Goal: Information Seeking & Learning: Learn about a topic

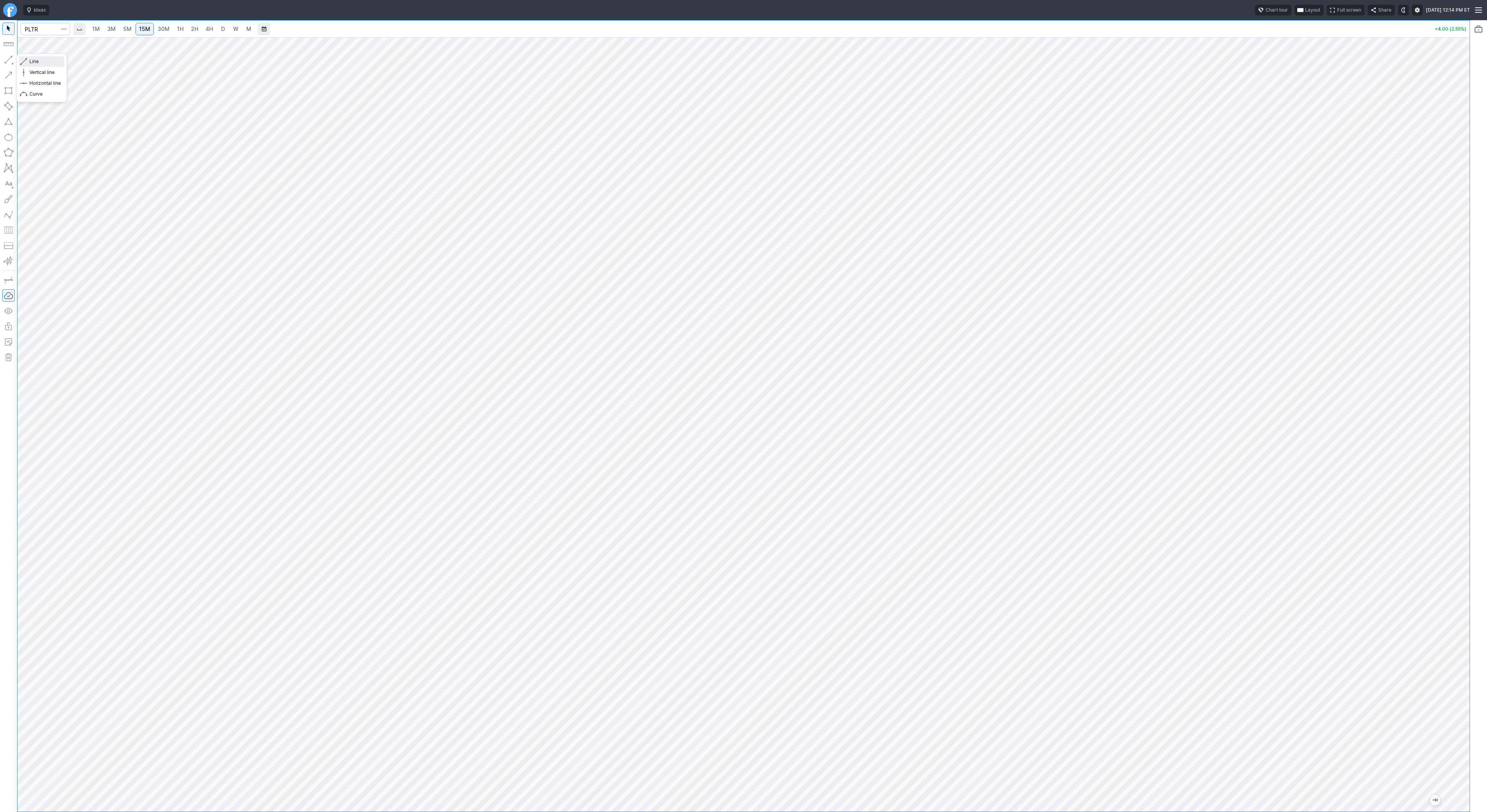
click at [33, 62] on span "Line" at bounding box center [45, 61] width 31 height 8
click at [114, 28] on span "3M" at bounding box center [111, 28] width 9 height 6
click at [132, 29] on link "5M" at bounding box center [127, 29] width 16 height 12
click at [155, 28] on link "30M" at bounding box center [163, 29] width 19 height 12
click at [50, 35] on div at bounding box center [46, 29] width 50 height 17
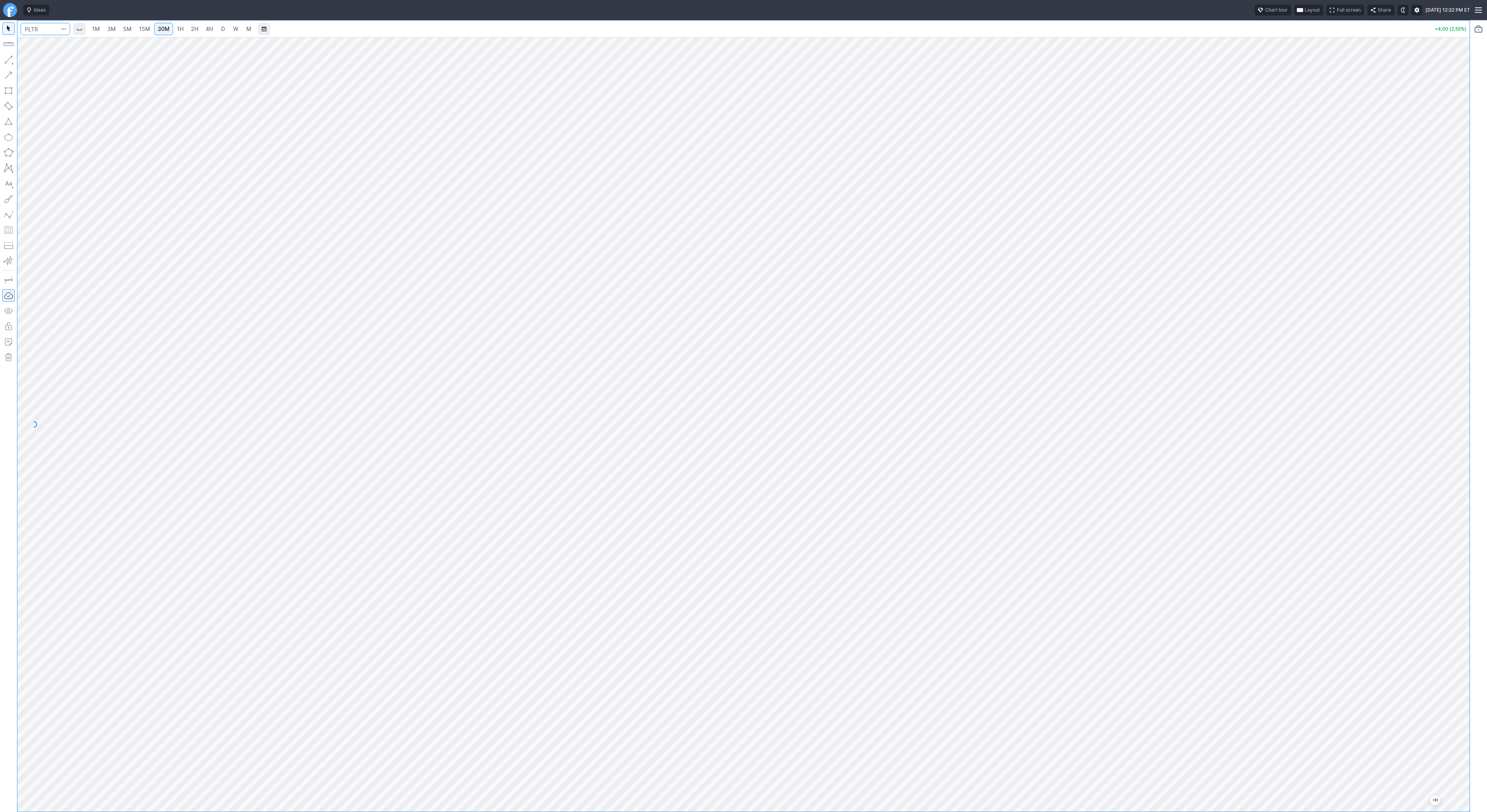
click at [48, 31] on input "Search" at bounding box center [46, 29] width 50 height 12
type input "tem"
click at [58, 44] on span "Tem" at bounding box center [57, 46] width 9 height 6
click at [128, 26] on span "5M" at bounding box center [127, 28] width 9 height 6
click at [174, 28] on link "1H" at bounding box center [180, 29] width 13 height 12
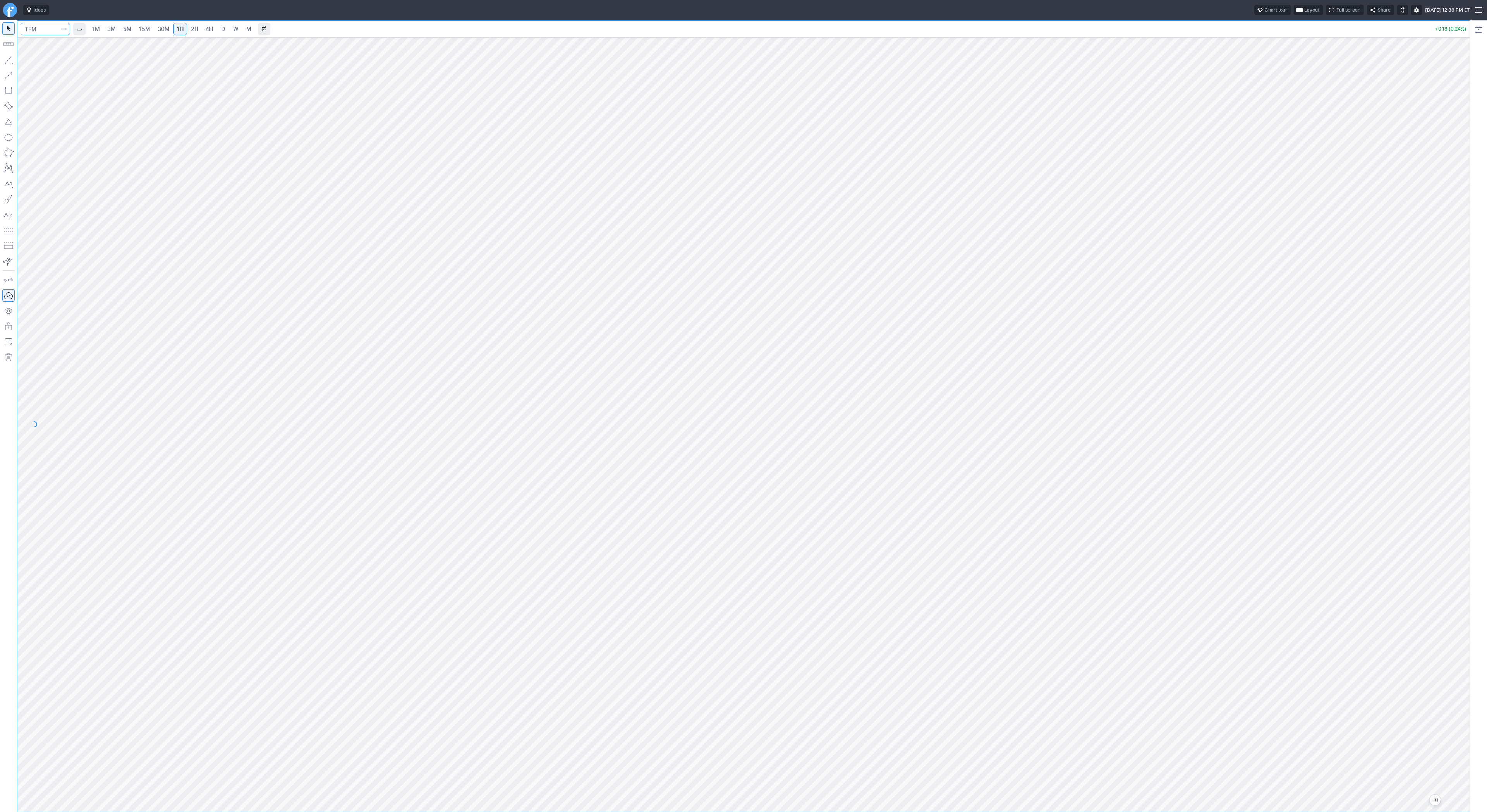
click at [49, 29] on input "Search" at bounding box center [46, 29] width 50 height 12
type input "pltr"
